Goal: Information Seeking & Learning: Learn about a topic

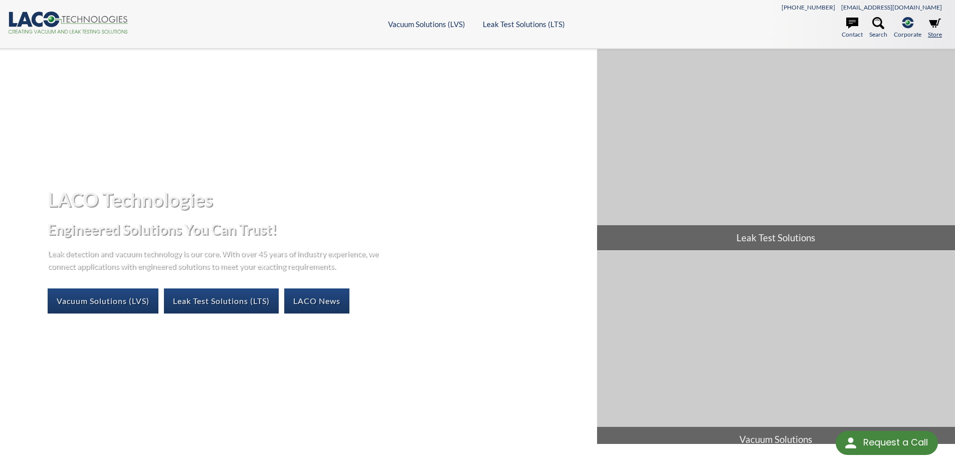
click at [931, 20] on icon at bounding box center [935, 23] width 12 height 12
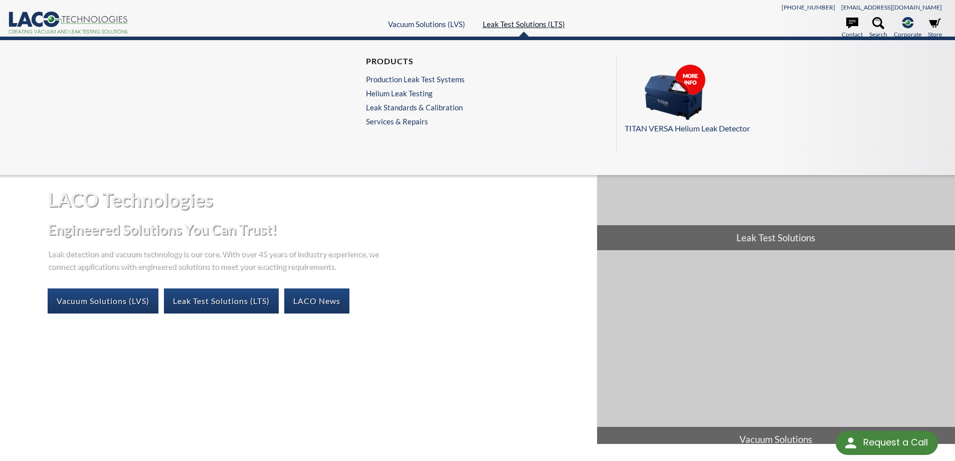
click at [508, 24] on link "Leak Test Solutions (LTS)" at bounding box center [524, 24] width 82 height 9
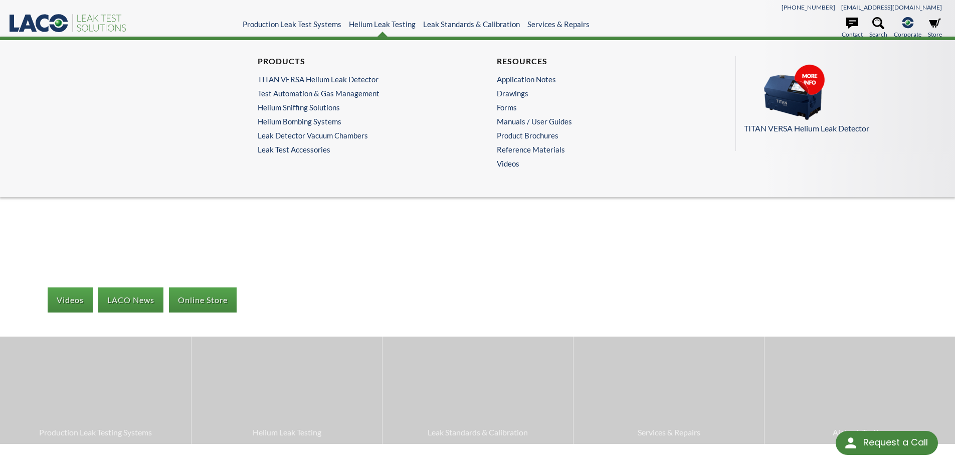
click at [365, 73] on ul "Products TITAN VERSA Helium Leak Detector Test Automation & Gas Management Heli…" at bounding box center [358, 105] width 201 height 98
click at [365, 78] on link "TITAN VERSA Helium Leak Detector" at bounding box center [356, 79] width 196 height 9
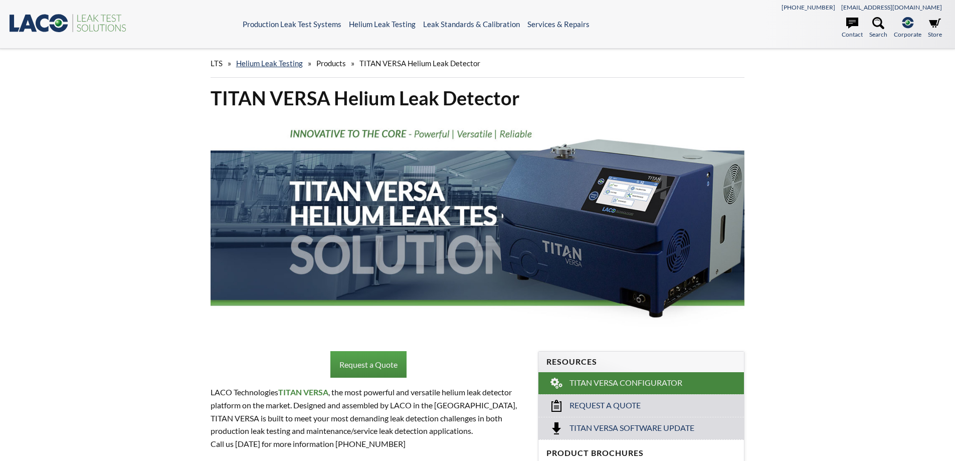
select select "Language Translate Widget"
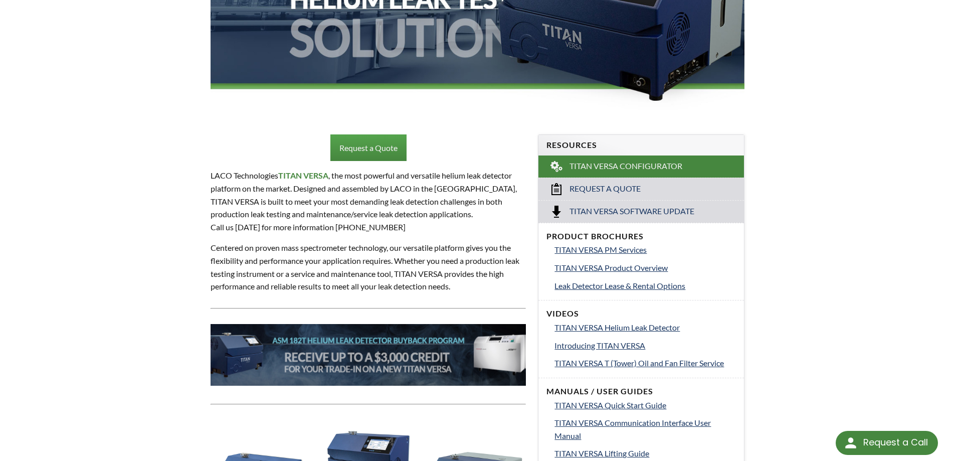
scroll to position [267, 0]
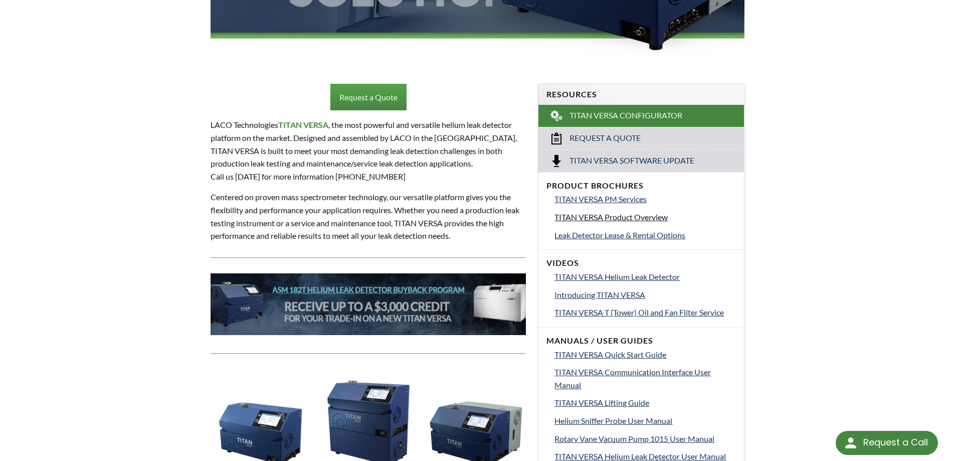
click at [619, 219] on span "TITAN VERSA Product Overview" at bounding box center [611, 217] width 113 height 10
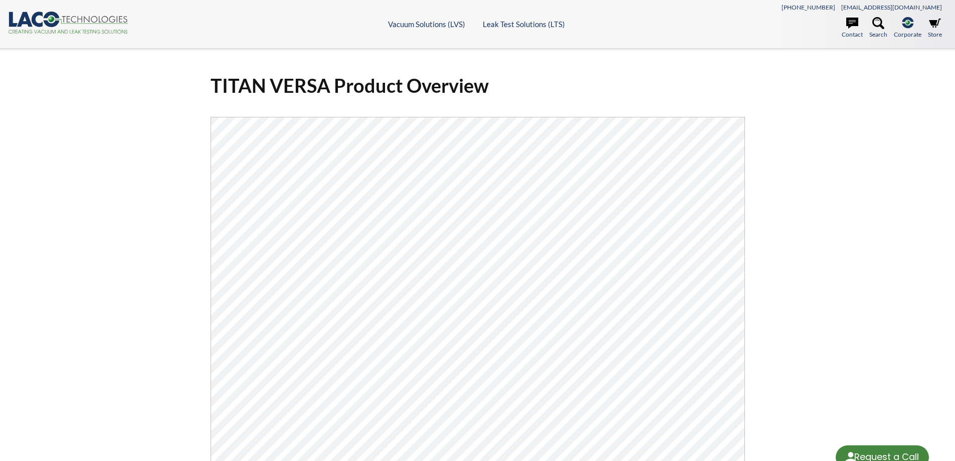
select select "Language Translate Widget"
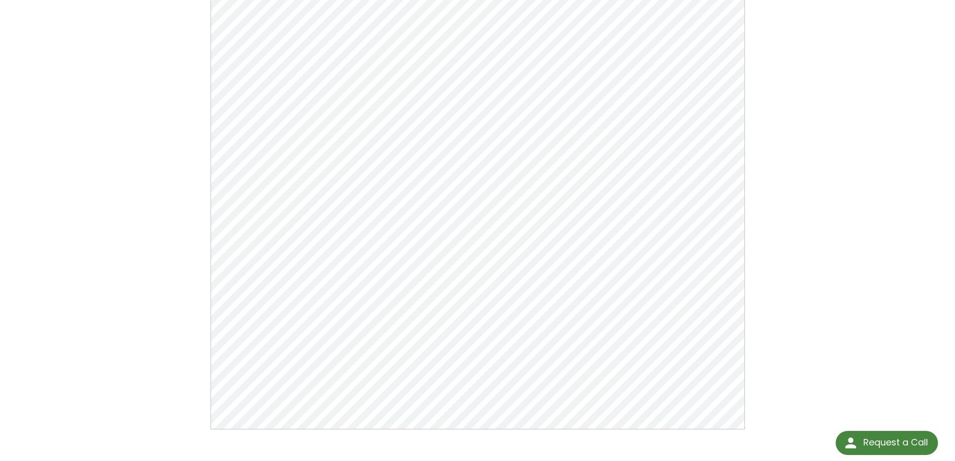
scroll to position [201, 0]
